Goal: Information Seeking & Learning: Learn about a topic

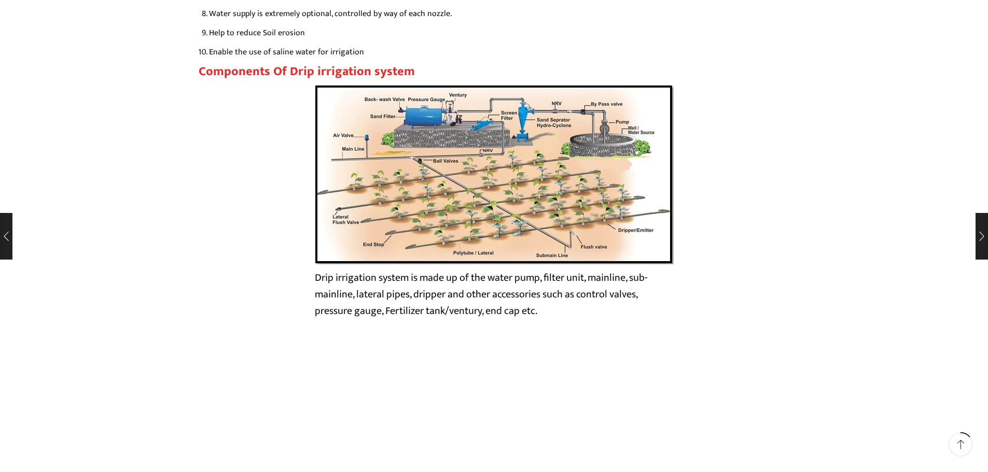
scroll to position [1763, 0]
click at [468, 190] on img at bounding box center [494, 174] width 359 height 180
click at [439, 216] on img at bounding box center [494, 174] width 359 height 180
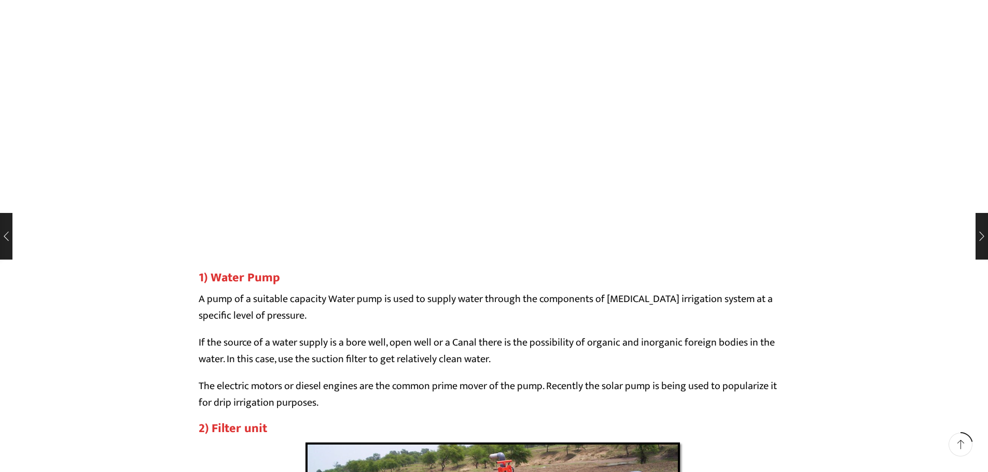
scroll to position [2644, 0]
